Goal: Communication & Community: Answer question/provide support

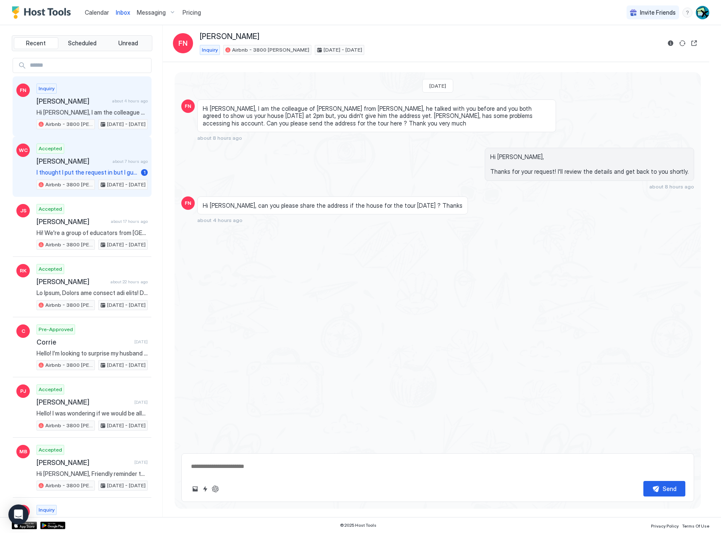
click at [76, 163] on span "[PERSON_NAME]" at bounding box center [73, 161] width 73 height 8
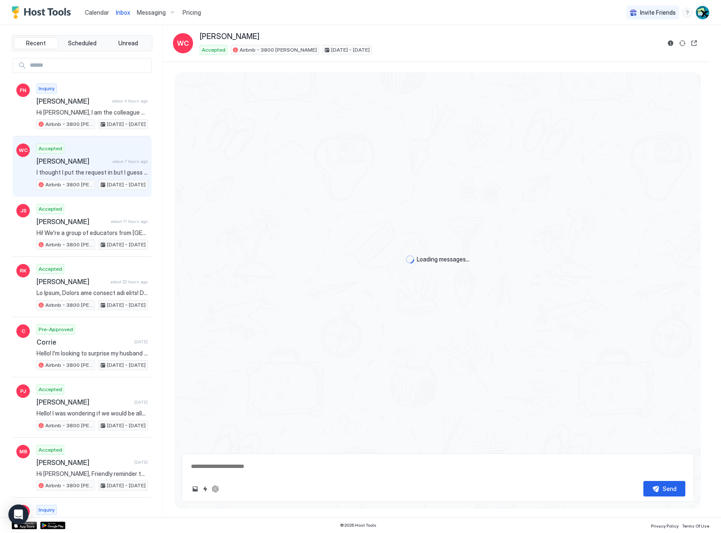
scroll to position [377, 0]
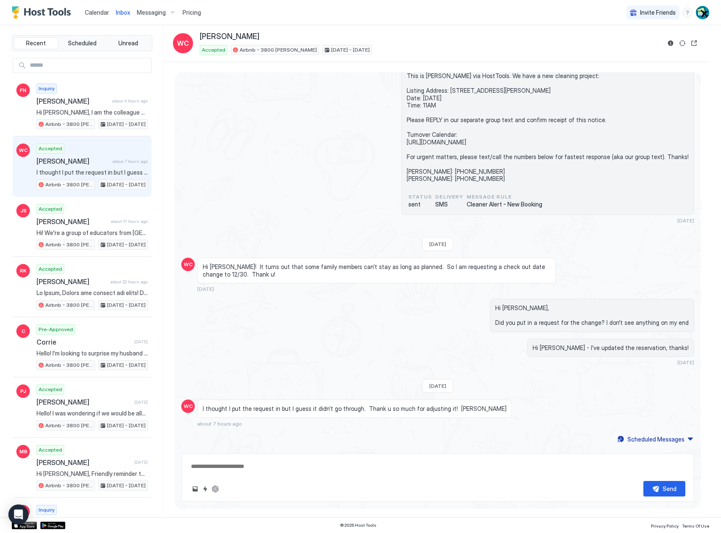
click at [488, 452] on div "Loading messages... [PERSON_NAME][DATE] WC Hi [PERSON_NAME]! We are having an a…" at bounding box center [438, 287] width 526 height 430
click at [491, 440] on div "Loading messages... [PERSON_NAME][DATE] WC Hi [PERSON_NAME]! We are having an a…" at bounding box center [438, 78] width 526 height 766
click at [494, 467] on textarea at bounding box center [437, 467] width 495 height 16
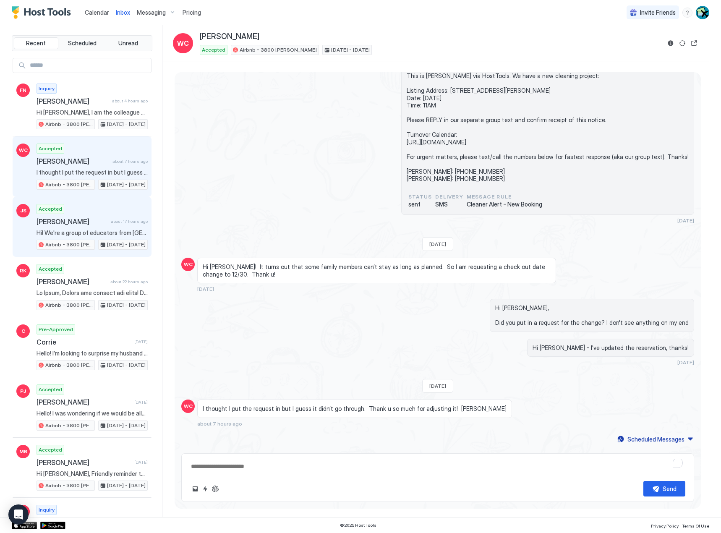
click at [110, 228] on div "Accepted [PERSON_NAME] about 17 hours ago Hi! We're a group of educators from […" at bounding box center [92, 227] width 111 height 46
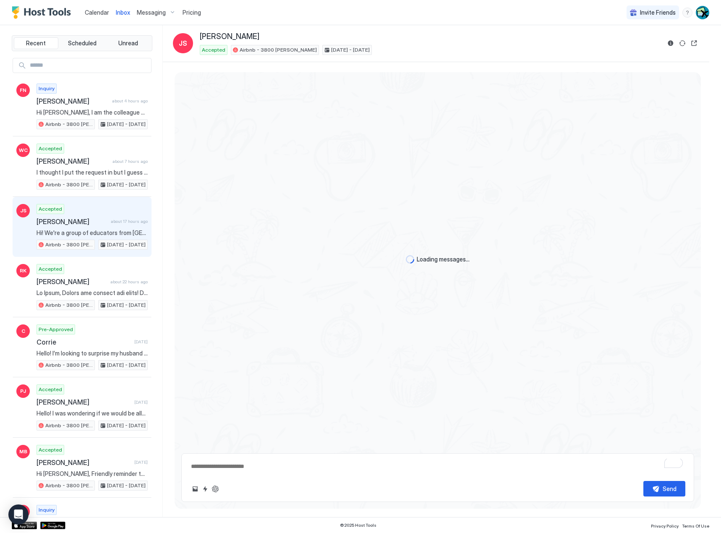
scroll to position [1397, 0]
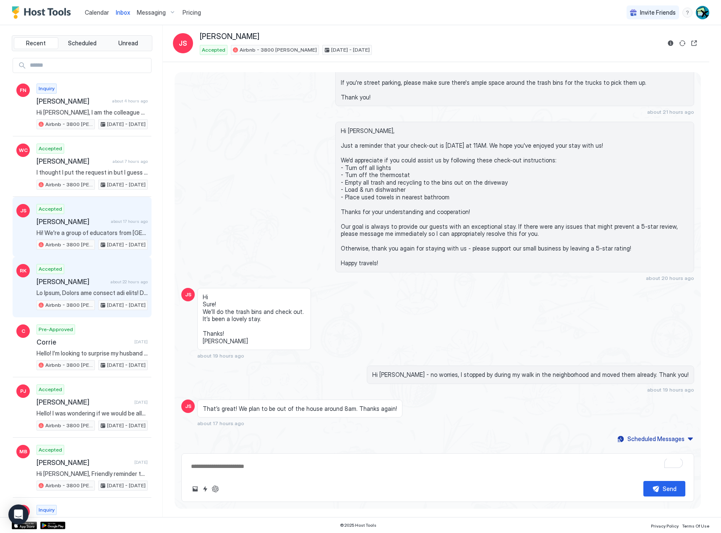
click at [86, 268] on div "Accepted [PERSON_NAME] about 22 hours ago Airbnb - 3800 [PERSON_NAME] [DATE] - …" at bounding box center [92, 287] width 111 height 46
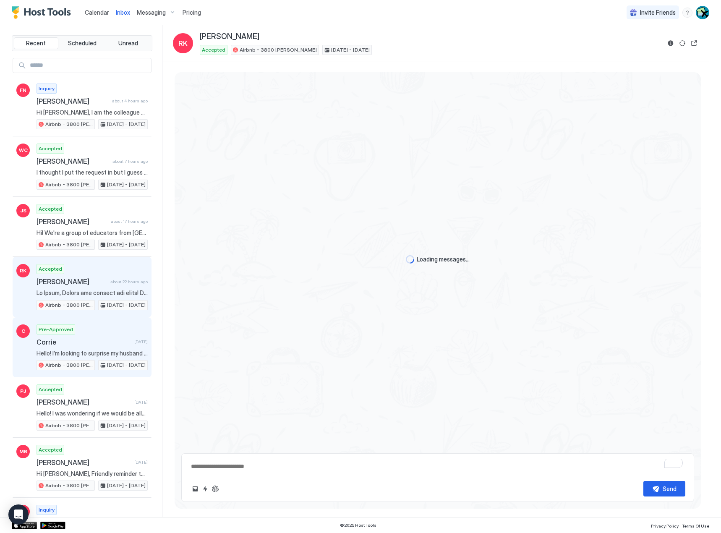
scroll to position [419, 0]
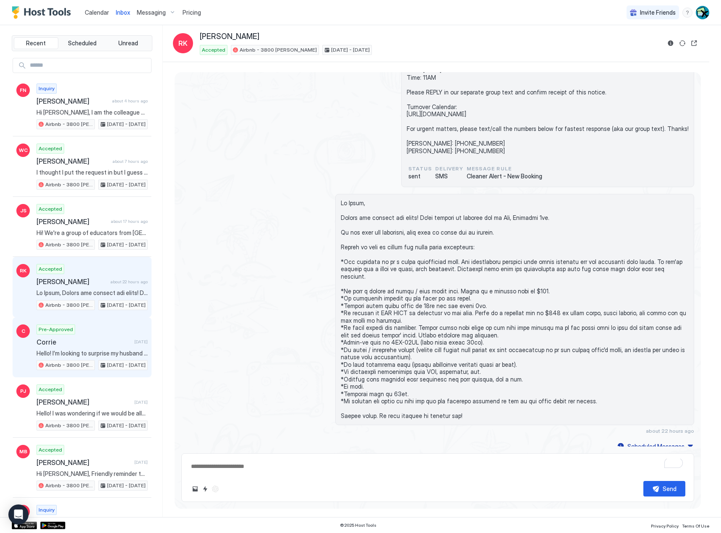
click at [108, 337] on div "Pre-Approved Corrie [DATE] Hello! I’m looking to surprise my husband for his 50…" at bounding box center [92, 347] width 111 height 46
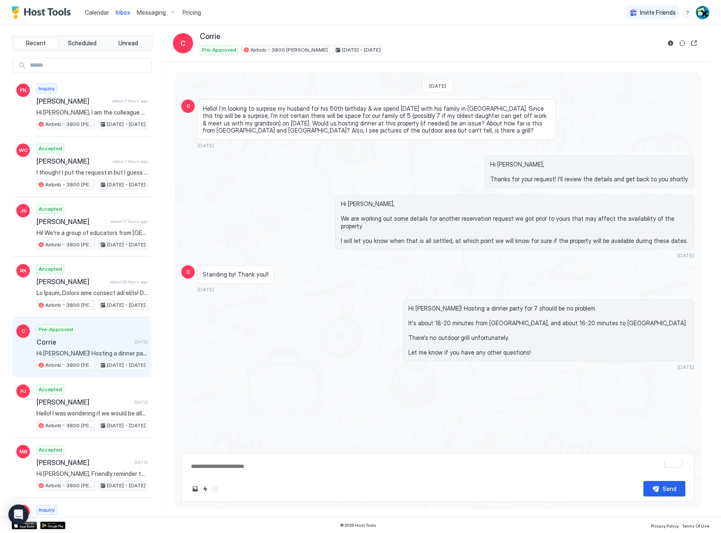
click at [95, 10] on span "Calendar" at bounding box center [97, 12] width 24 height 7
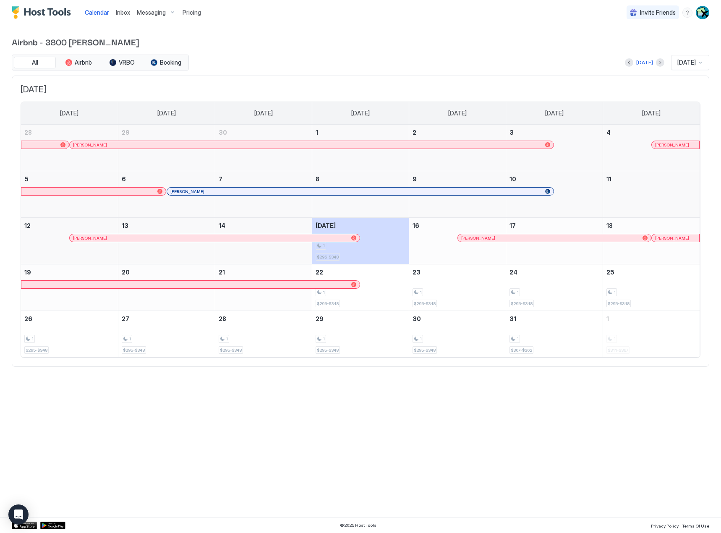
click at [124, 16] on link "Inbox" at bounding box center [123, 12] width 14 height 9
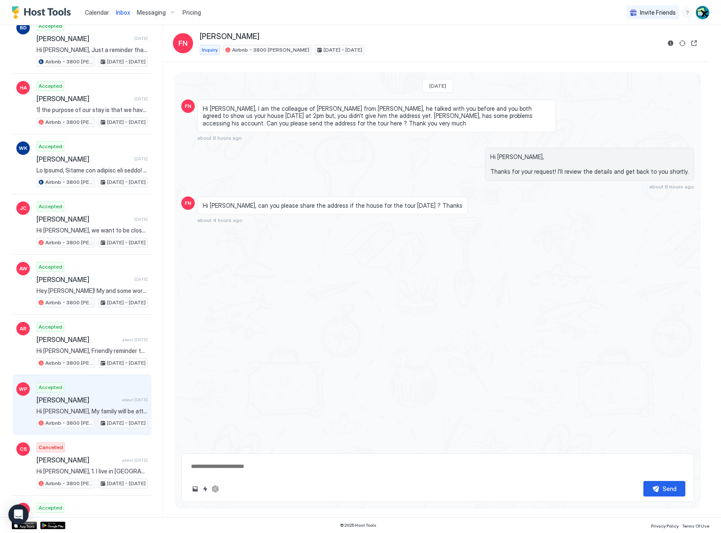
scroll to position [546, 0]
click at [126, 385] on div "Accepted [PERSON_NAME] about [DATE] Hi [PERSON_NAME], My family will be attendi…" at bounding box center [92, 404] width 111 height 46
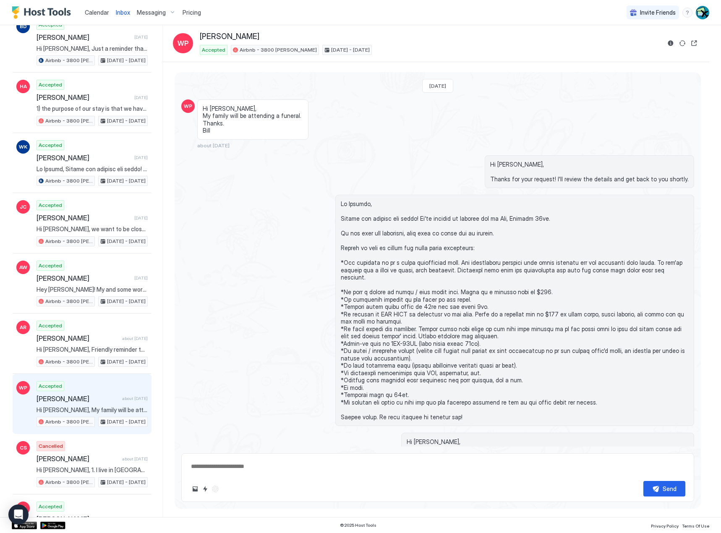
type textarea "*"
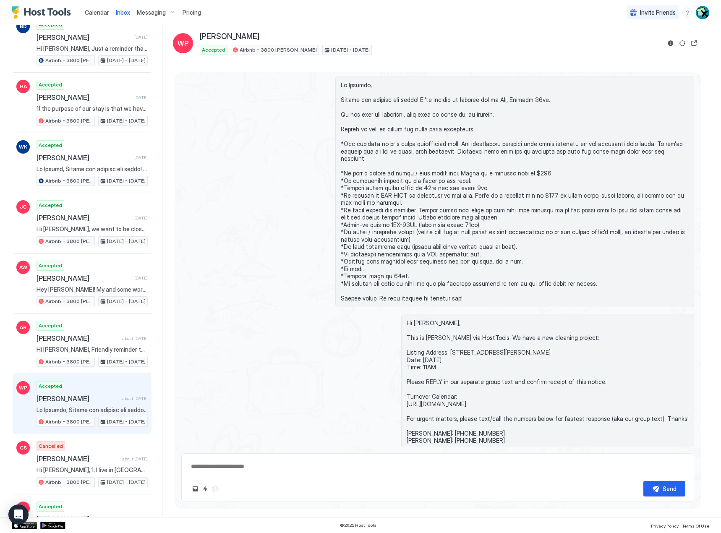
scroll to position [185, 0]
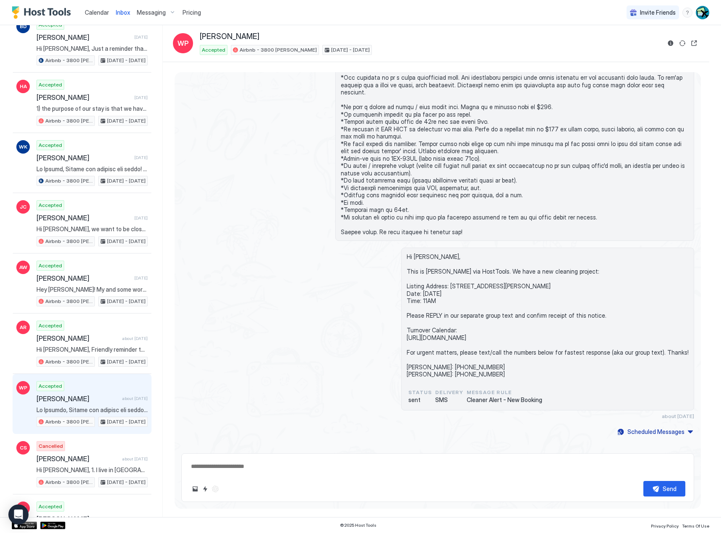
click at [361, 338] on div "Hi [PERSON_NAME], This is [PERSON_NAME] via HostTools. We have a new cleaning p…" at bounding box center [437, 334] width 513 height 172
click at [38, 12] on img "Host Tools Logo" at bounding box center [43, 12] width 63 height 13
